Goal: Task Accomplishment & Management: Manage account settings

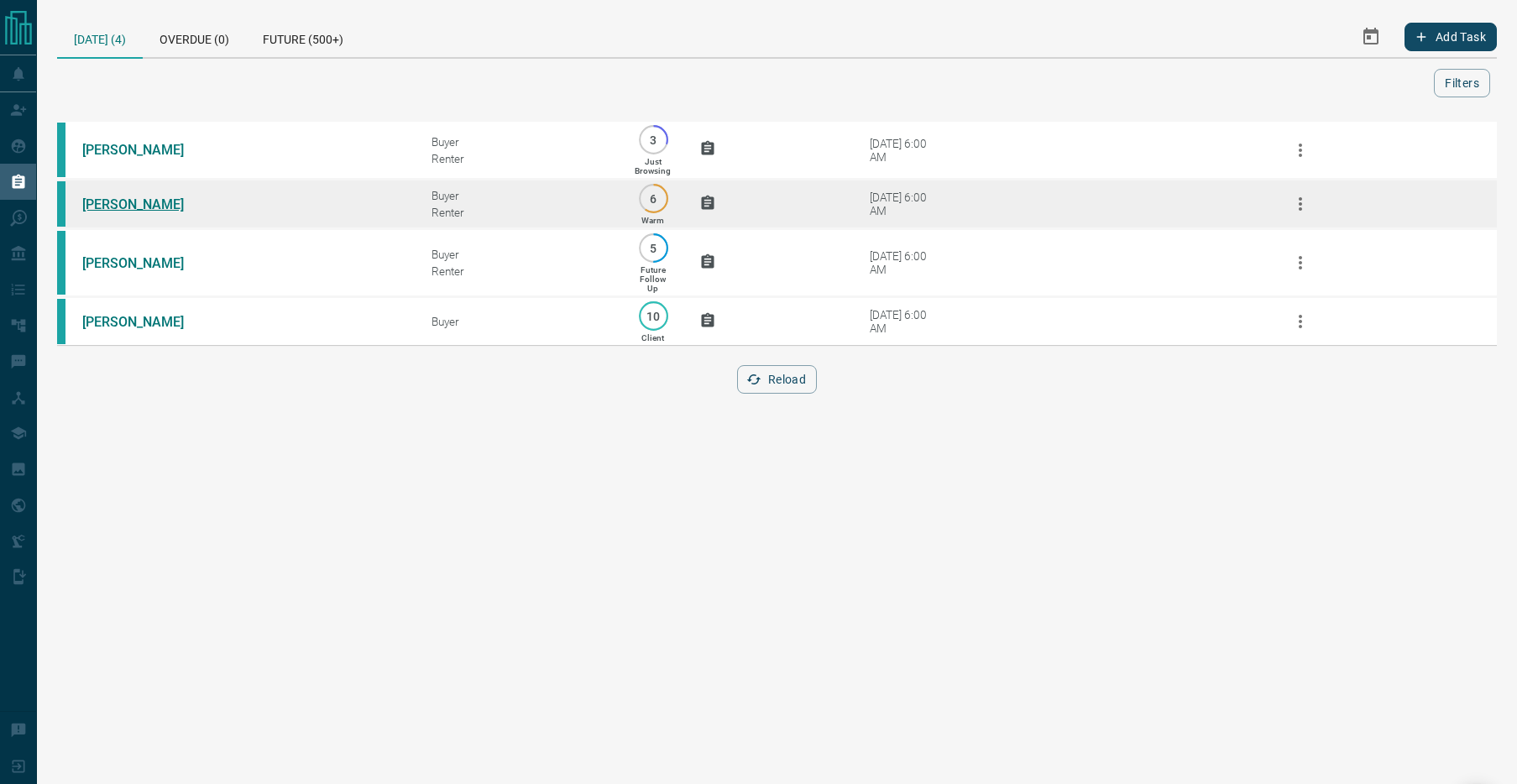
click at [131, 203] on link "[PERSON_NAME]" at bounding box center [145, 204] width 126 height 16
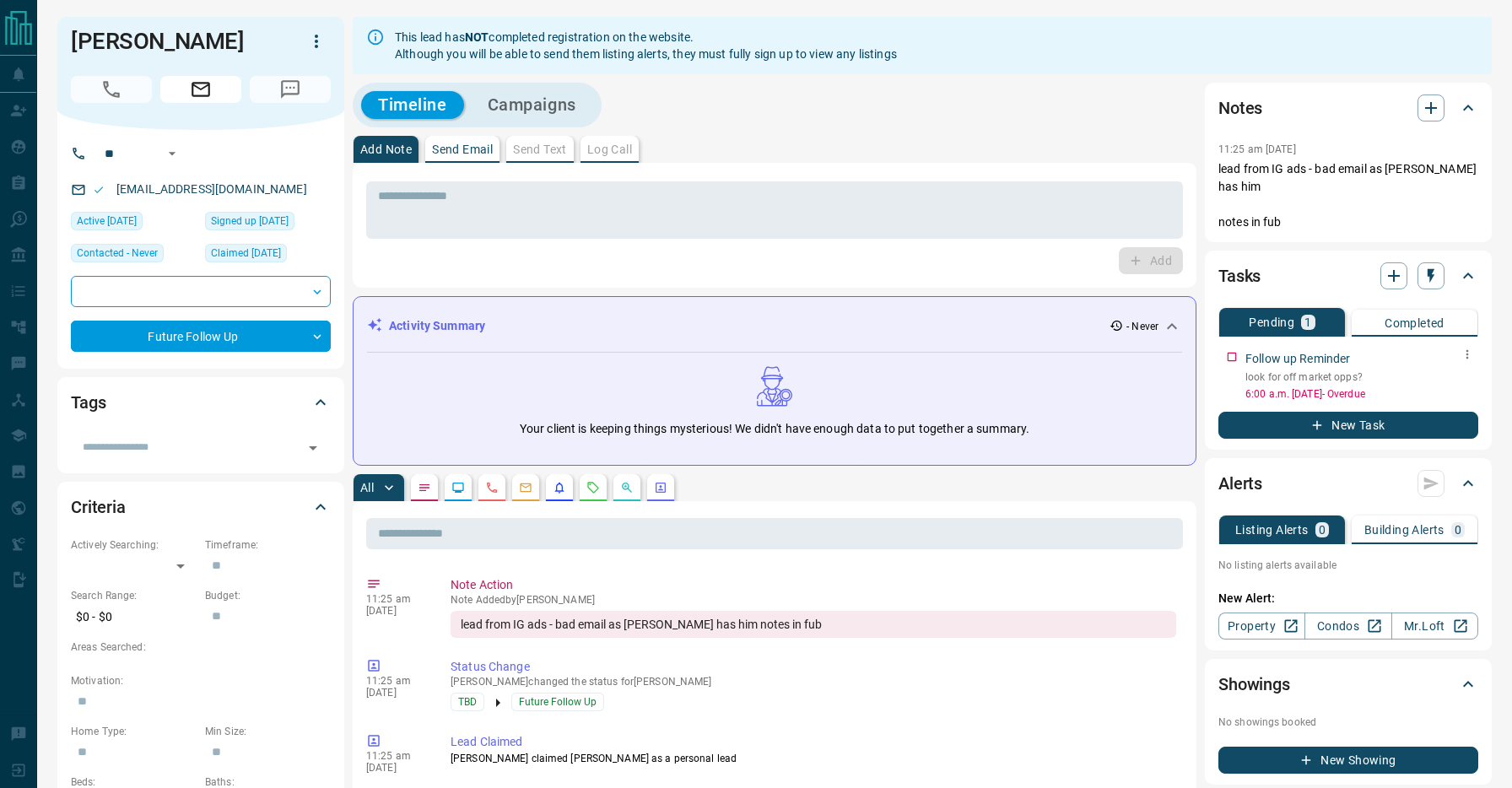
click at [1464, 348] on icon "button" at bounding box center [1467, 355] width 14 height 14
click at [1460, 368] on li "Edit" at bounding box center [1441, 368] width 75 height 25
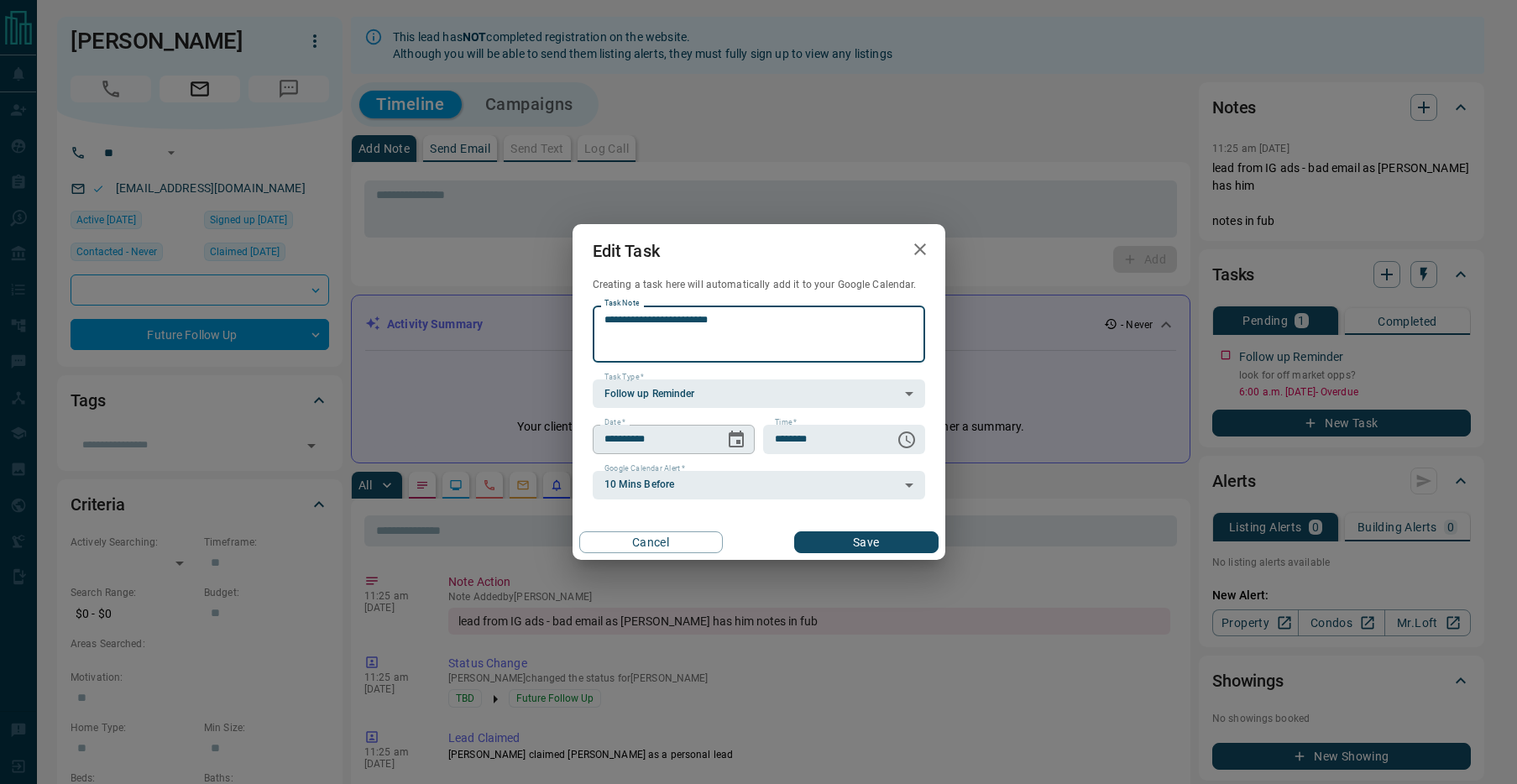
click at [742, 445] on icon "Choose date, selected date is Sep 12, 2025" at bounding box center [736, 438] width 15 height 16
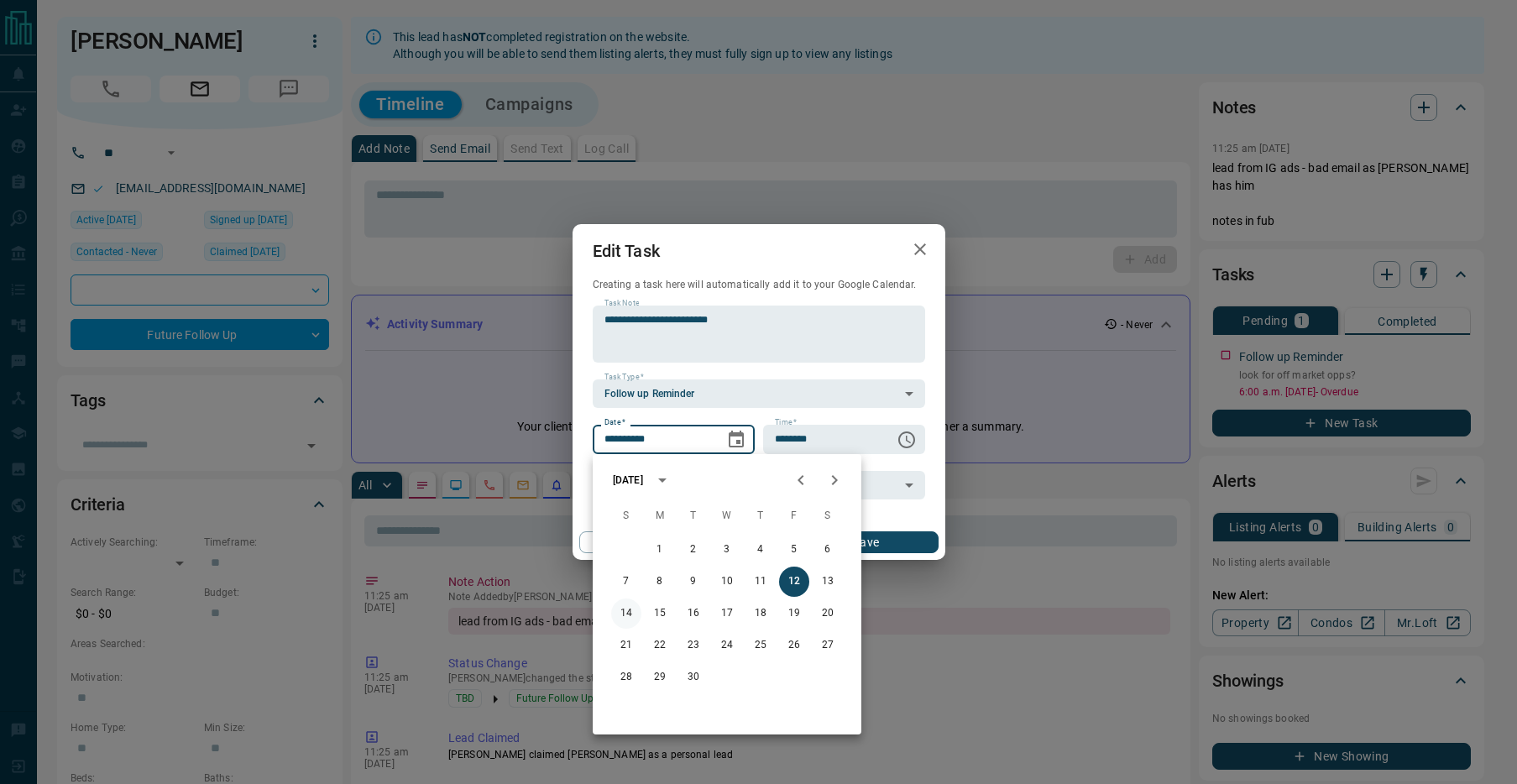
click at [626, 611] on button "14" at bounding box center [626, 612] width 30 height 30
type input "**********"
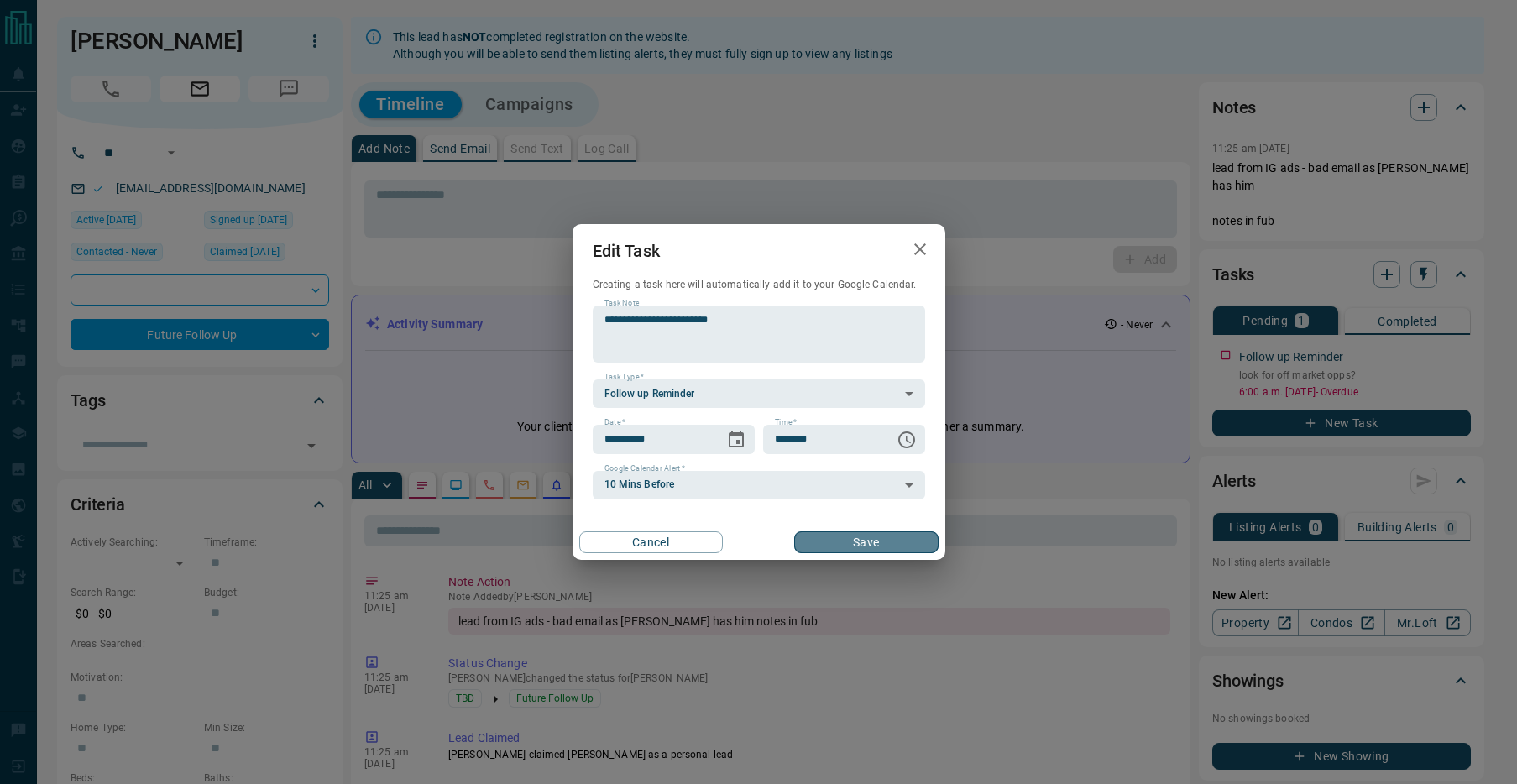
click at [880, 533] on button "Save" at bounding box center [865, 542] width 144 height 22
